Goal: Information Seeking & Learning: Compare options

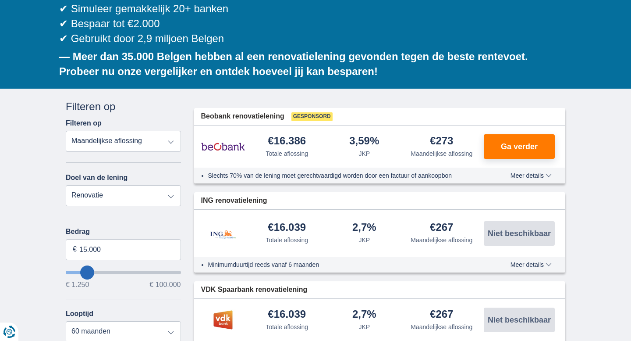
scroll to position [189, 0]
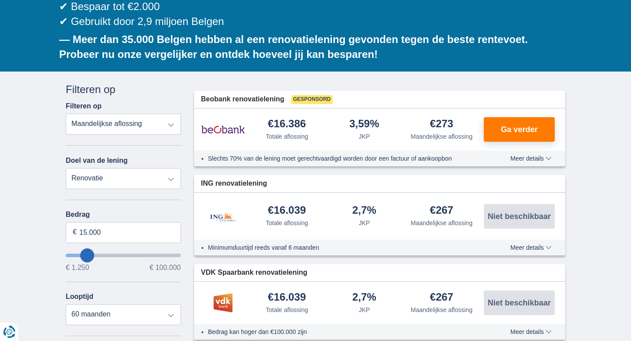
click at [82, 114] on select "Totale aflossing JKP Maandelijkse aflossing" at bounding box center [123, 124] width 115 height 21
click at [87, 168] on select "Persoonlijke lening Auto Moto / fiets Mobilhome / caravan Renovatie Energie Sch…" at bounding box center [123, 178] width 115 height 21
type input "14250"
type input "18.250"
type input "20250"
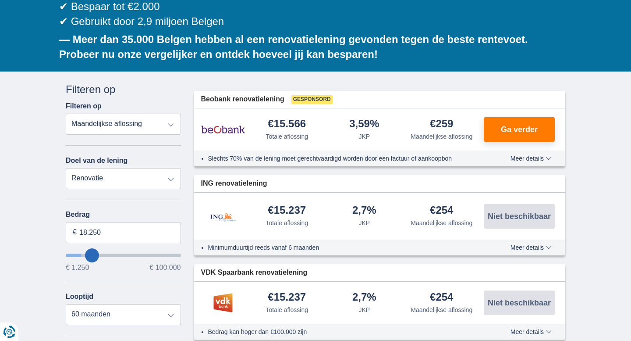
type input "20.250"
select select "120"
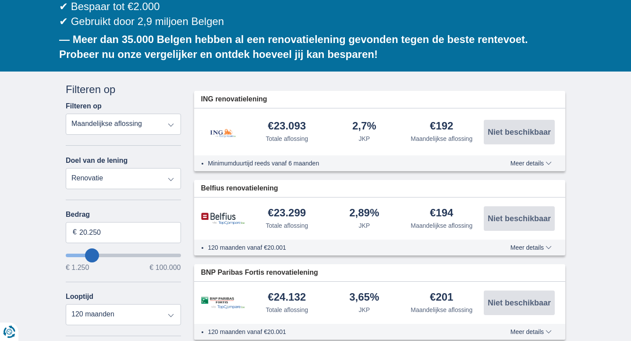
type input "95.250"
type input "95250"
click at [168, 253] on input "wantToBorrow" at bounding box center [123, 255] width 115 height 4
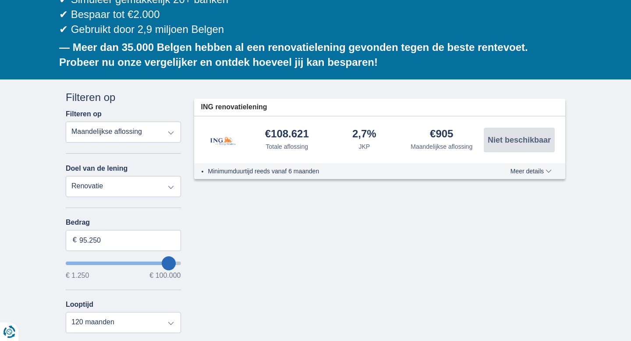
scroll to position [185, 0]
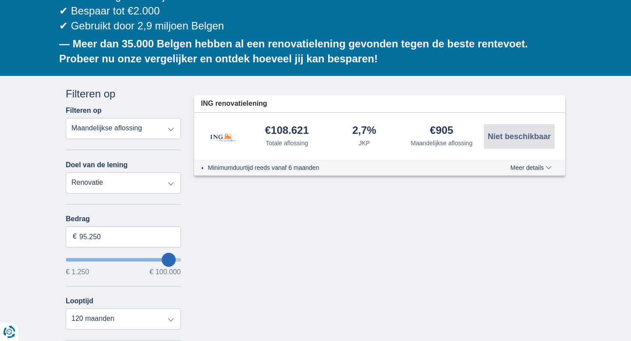
type input "96.250"
type input "97250"
type input "97.250"
